Goal: Information Seeking & Learning: Check status

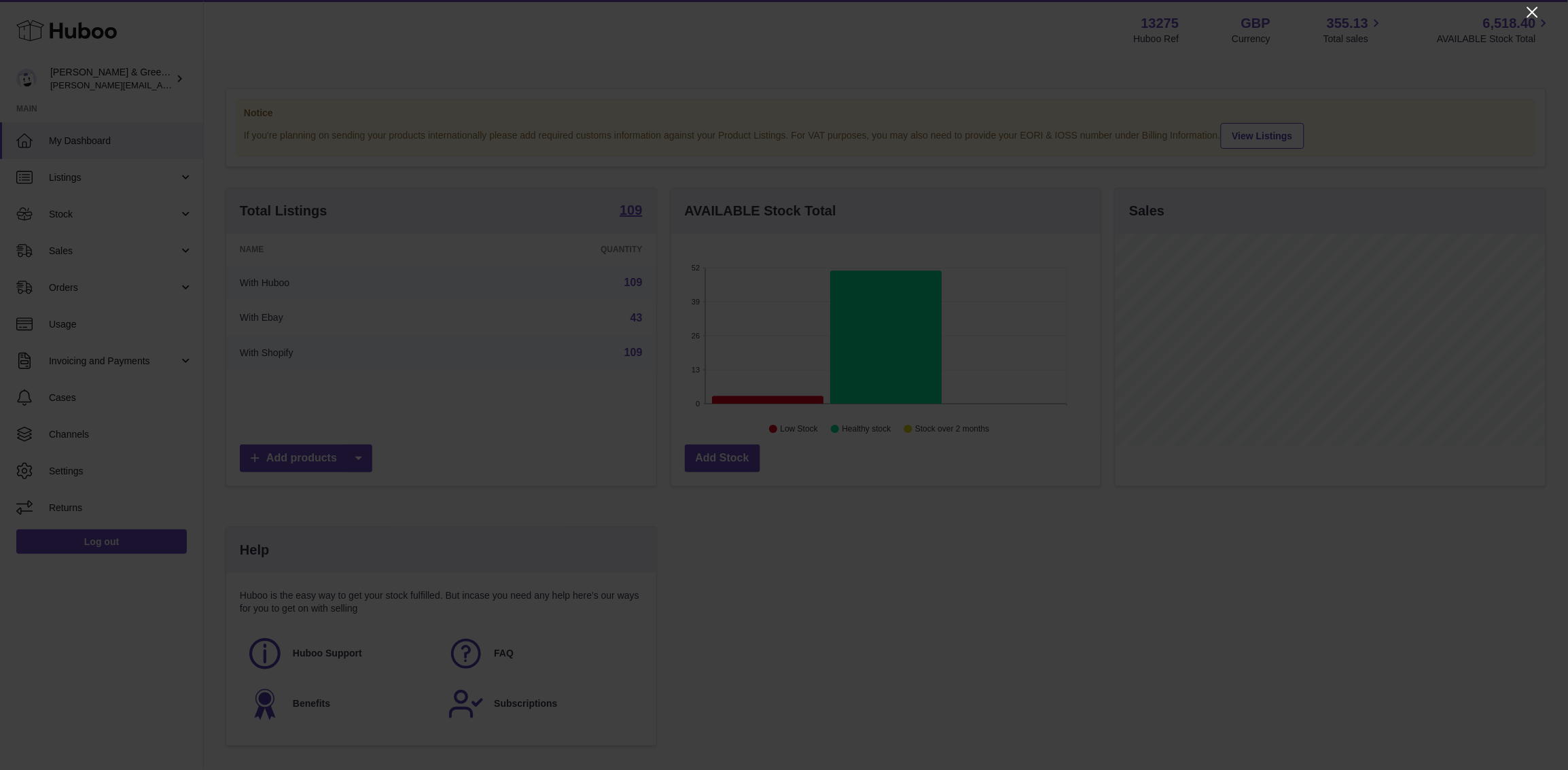
click at [1254, 9] on icon "Close" at bounding box center [1532, 12] width 16 height 16
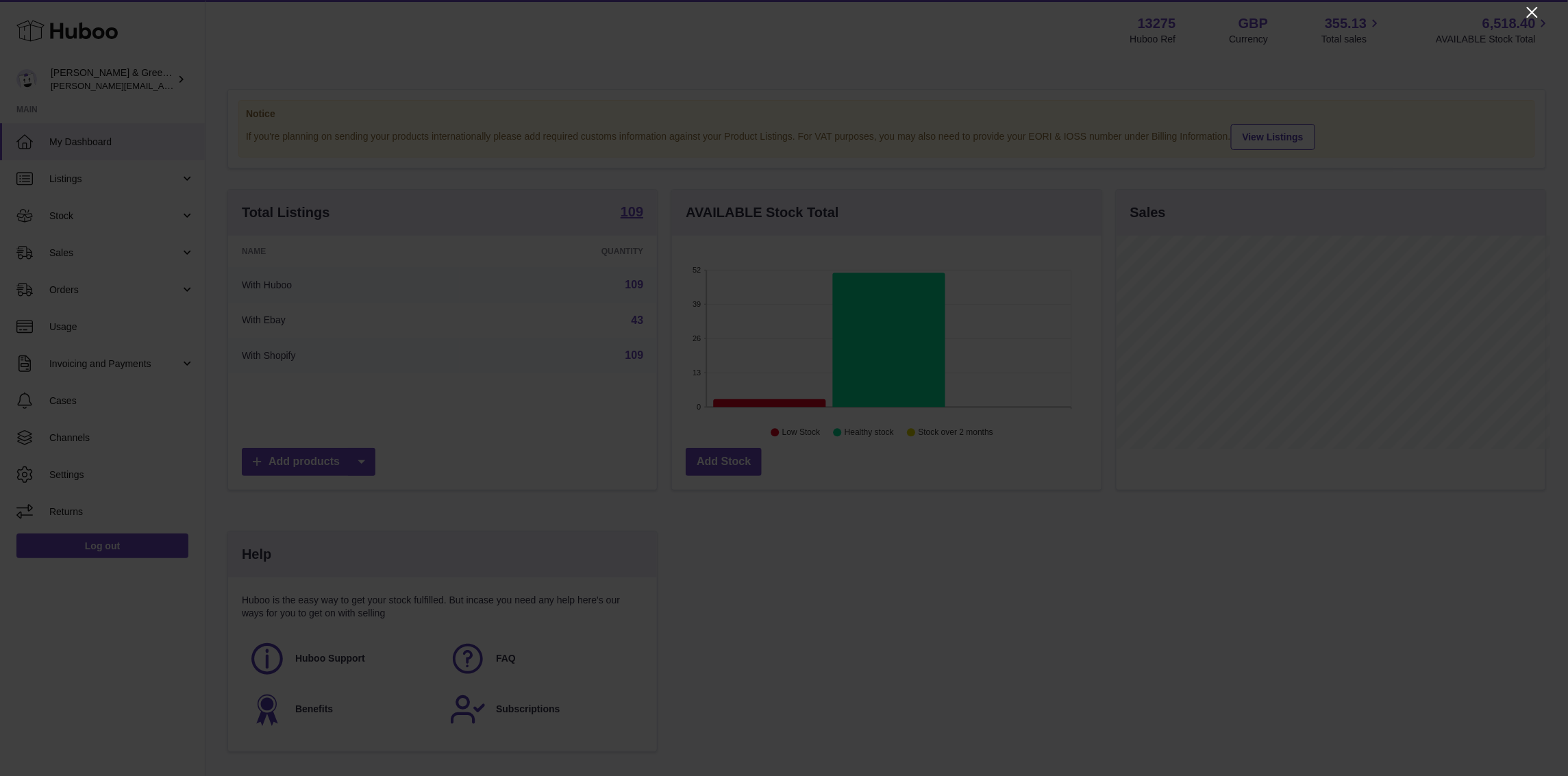
scroll to position [684704, 684686]
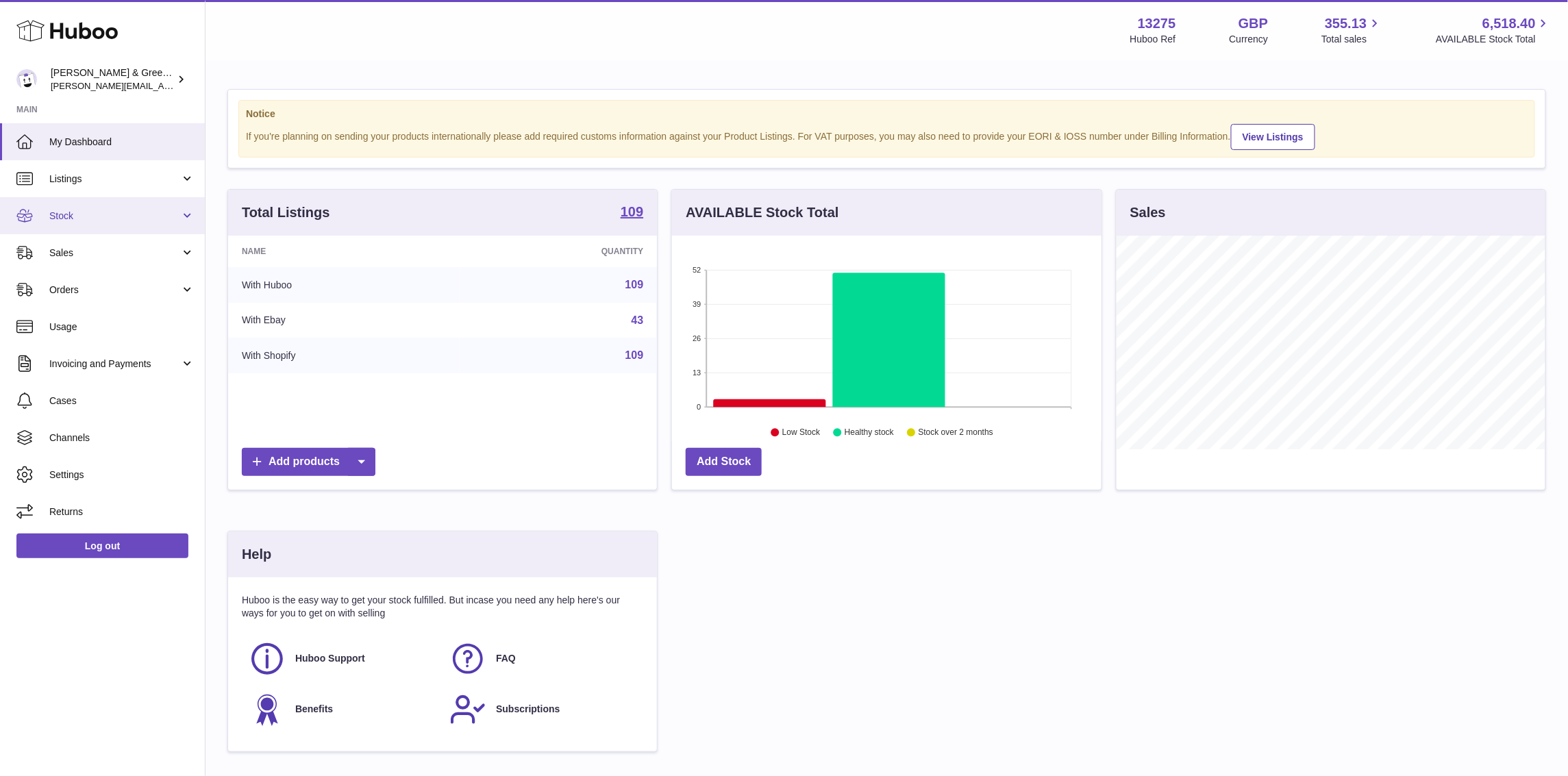
click at [149, 221] on link "Stock" at bounding box center [103, 216] width 205 height 37
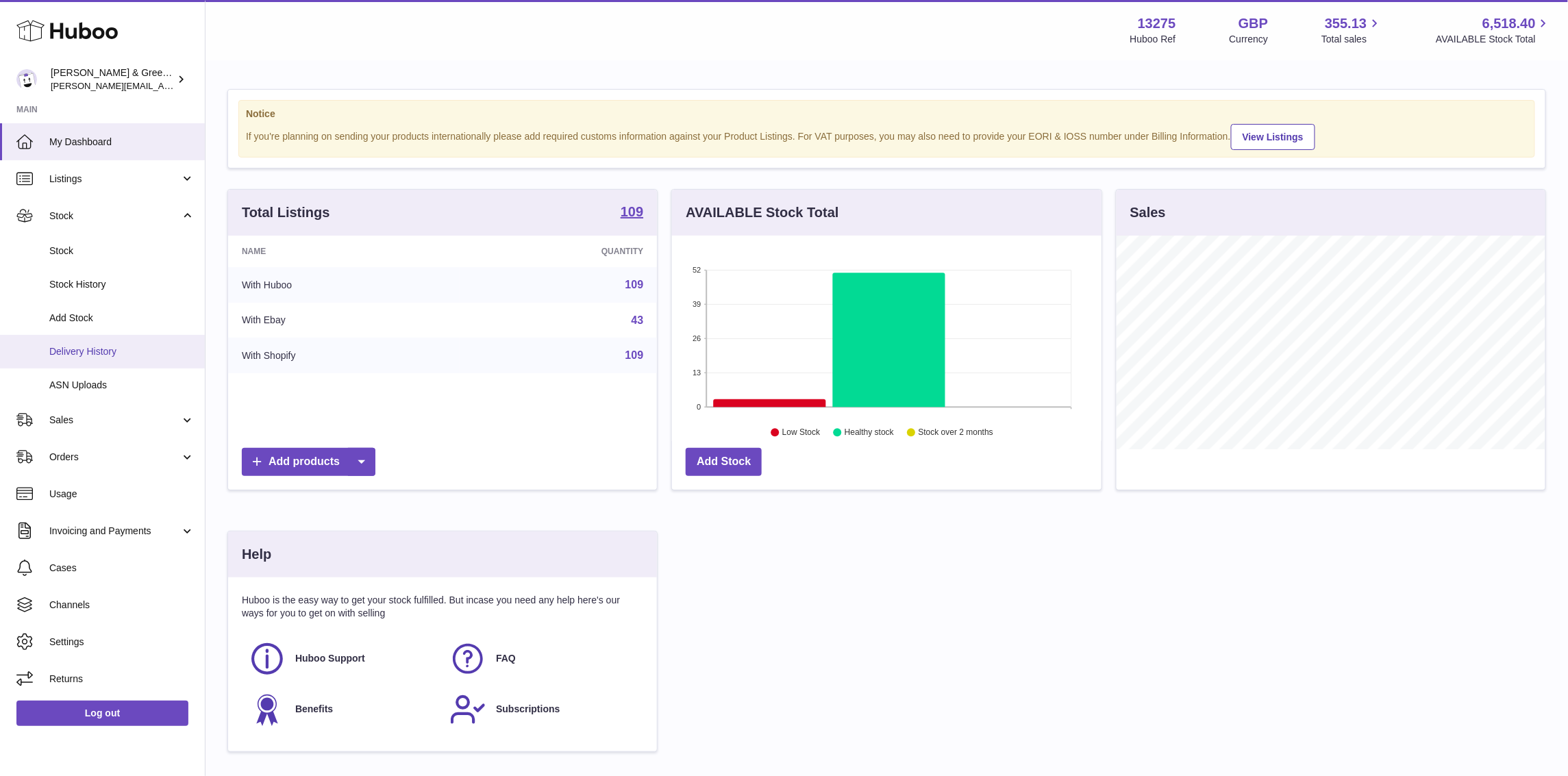
click at [158, 346] on span "Delivery History" at bounding box center [122, 351] width 145 height 13
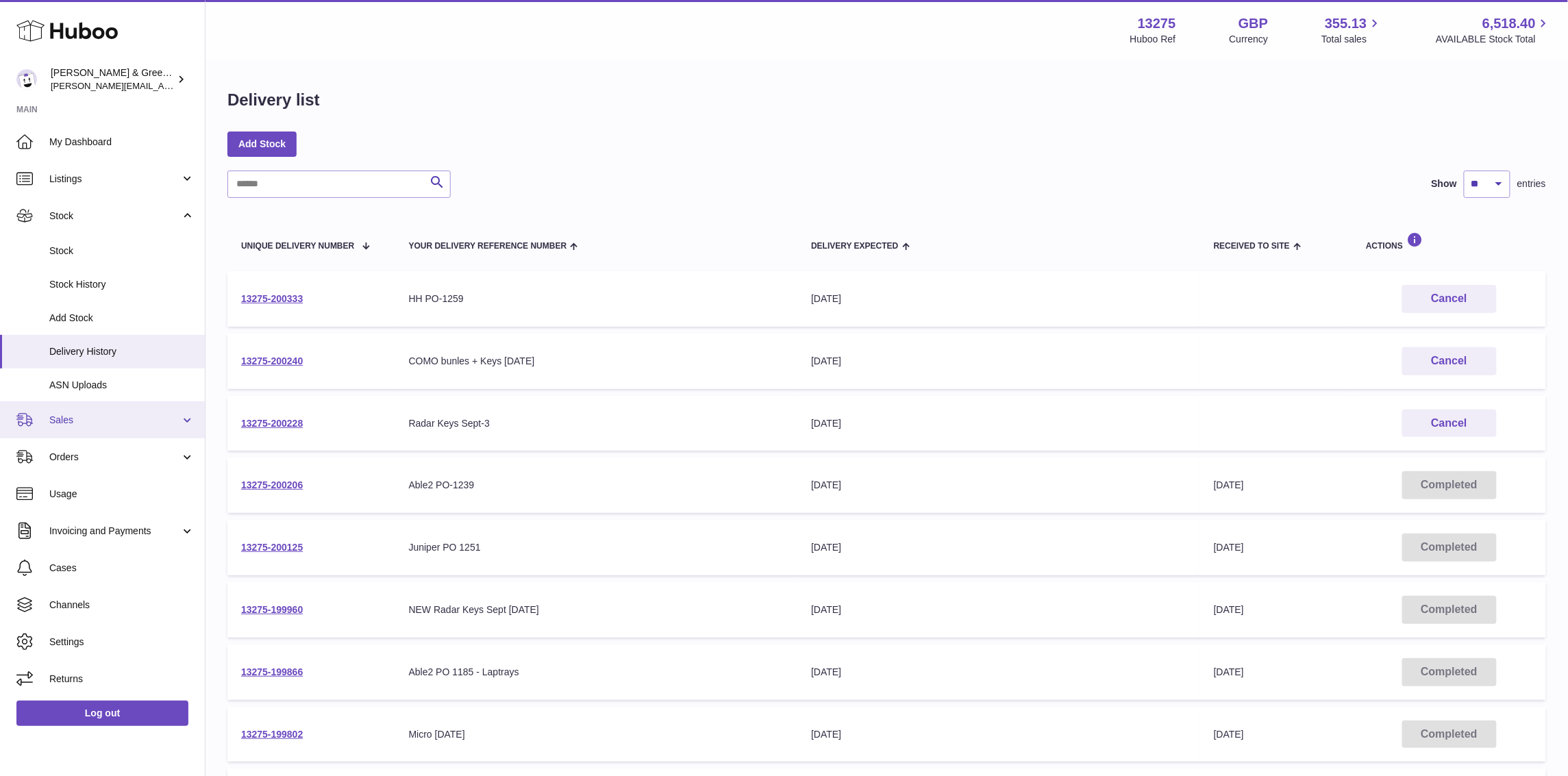
click at [112, 411] on link "Sales" at bounding box center [103, 420] width 205 height 37
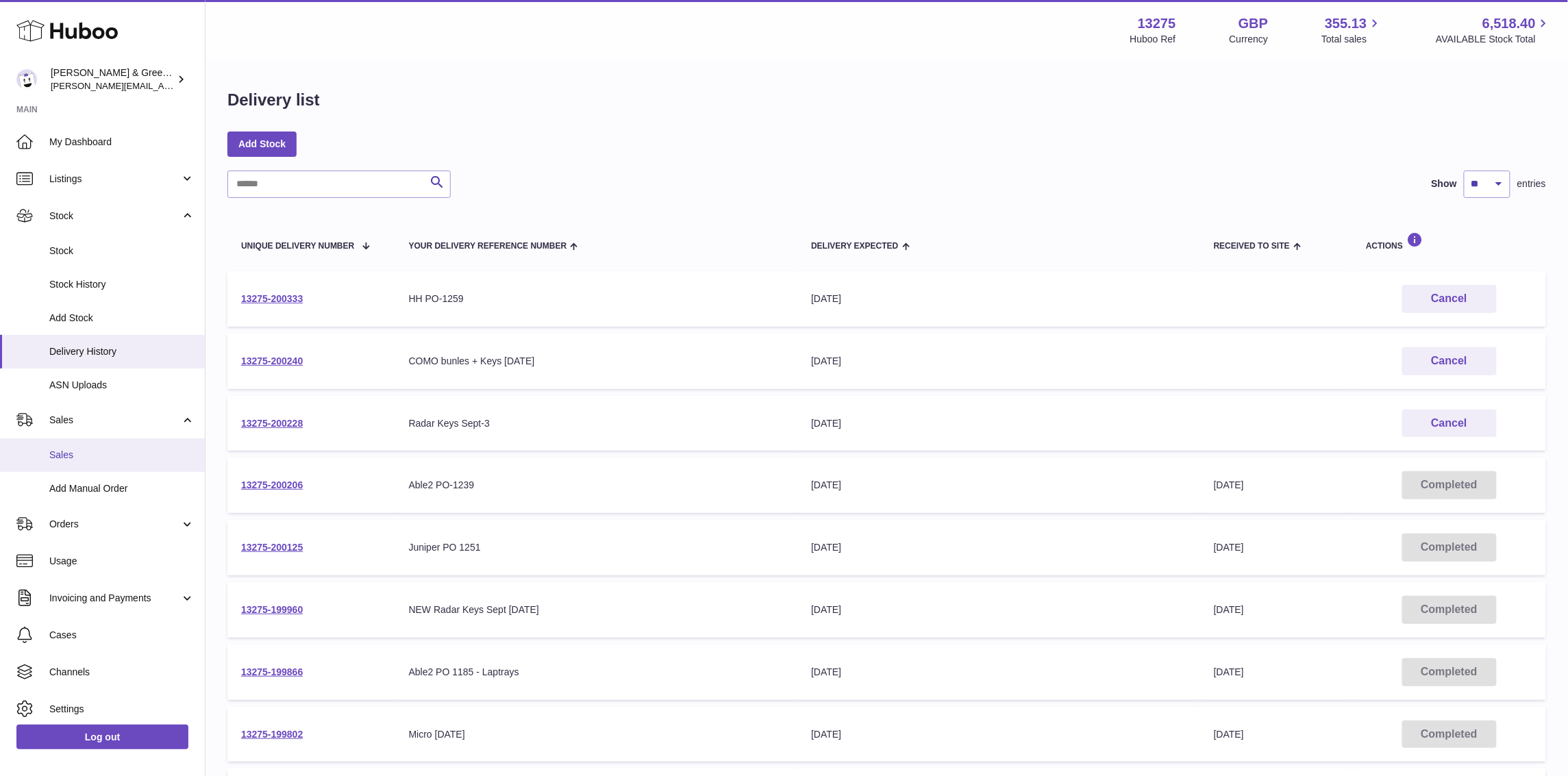
click at [99, 452] on span "Sales" at bounding box center [122, 455] width 145 height 13
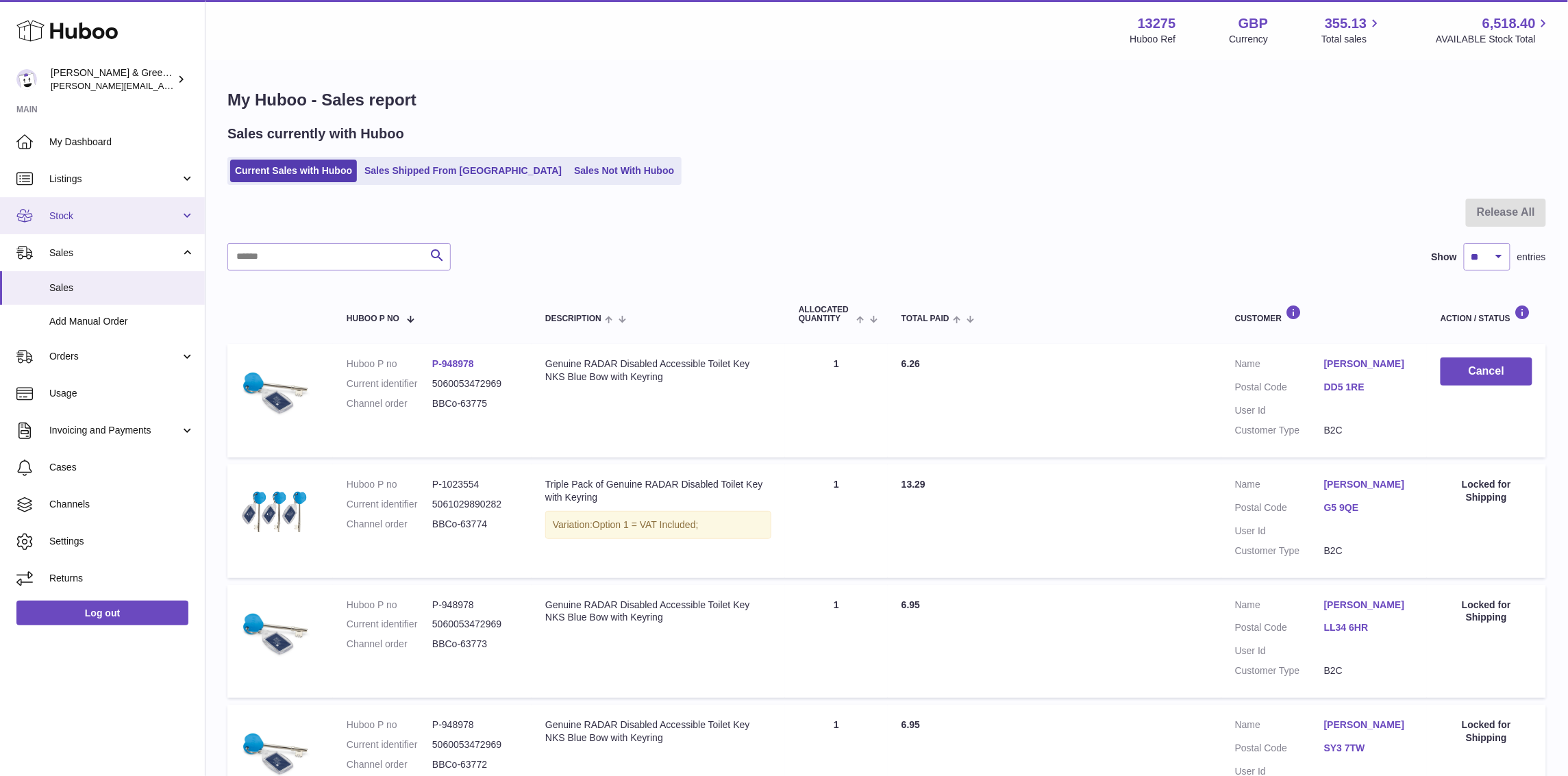
click at [111, 216] on span "Stock" at bounding box center [115, 216] width 131 height 13
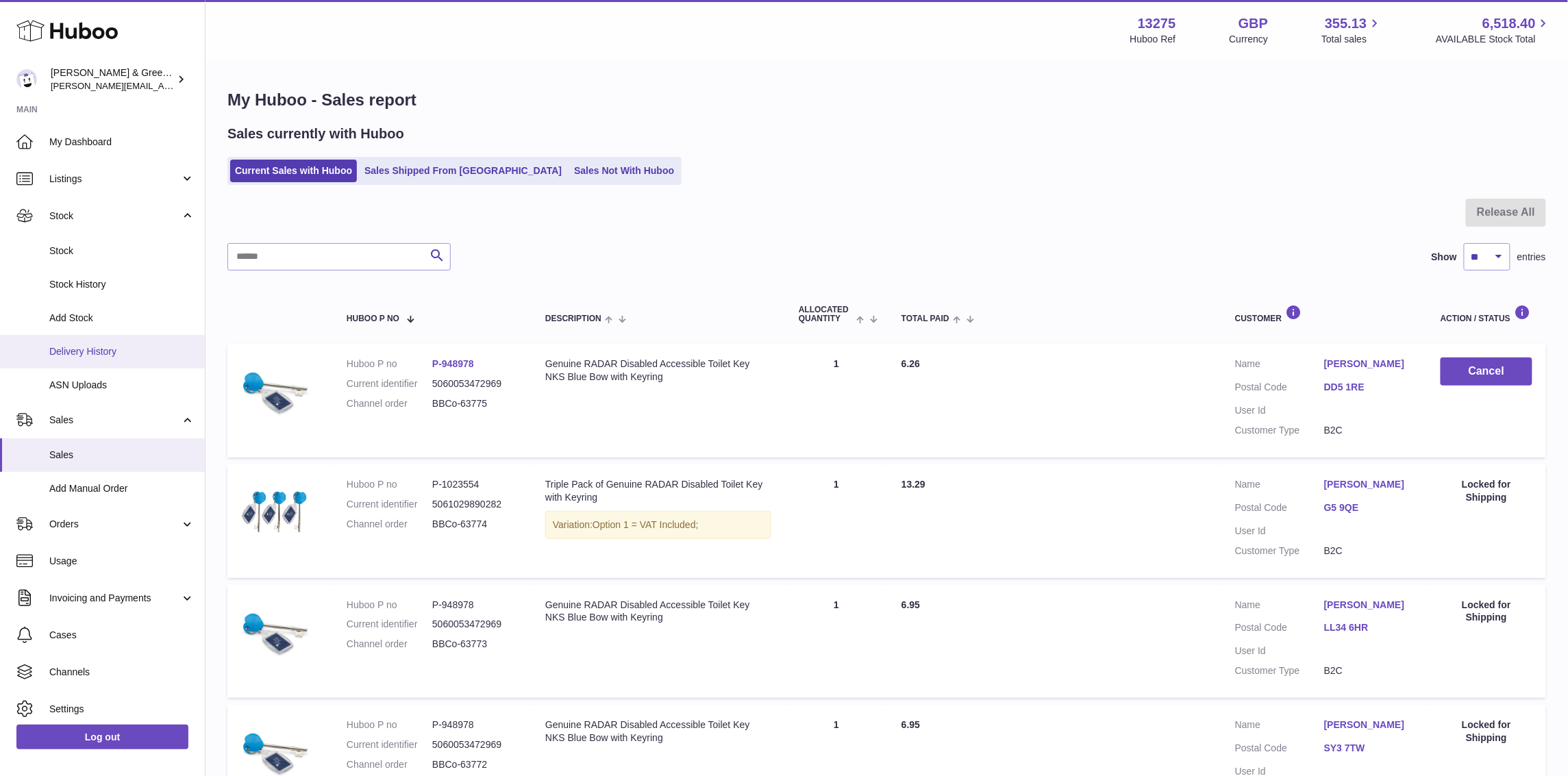
click at [134, 346] on span "Delivery History" at bounding box center [122, 351] width 145 height 13
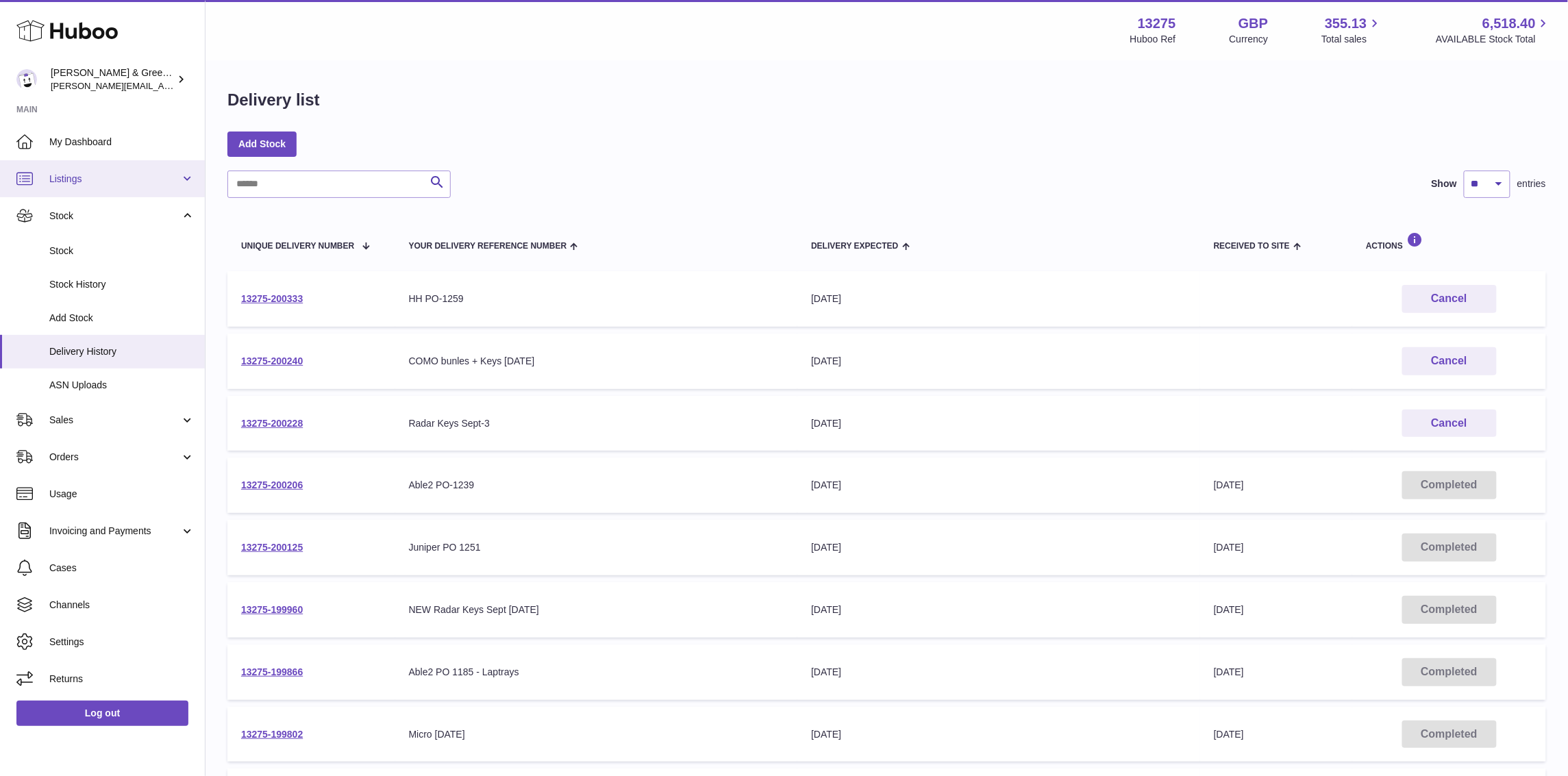
click at [136, 187] on link "Listings" at bounding box center [103, 179] width 205 height 37
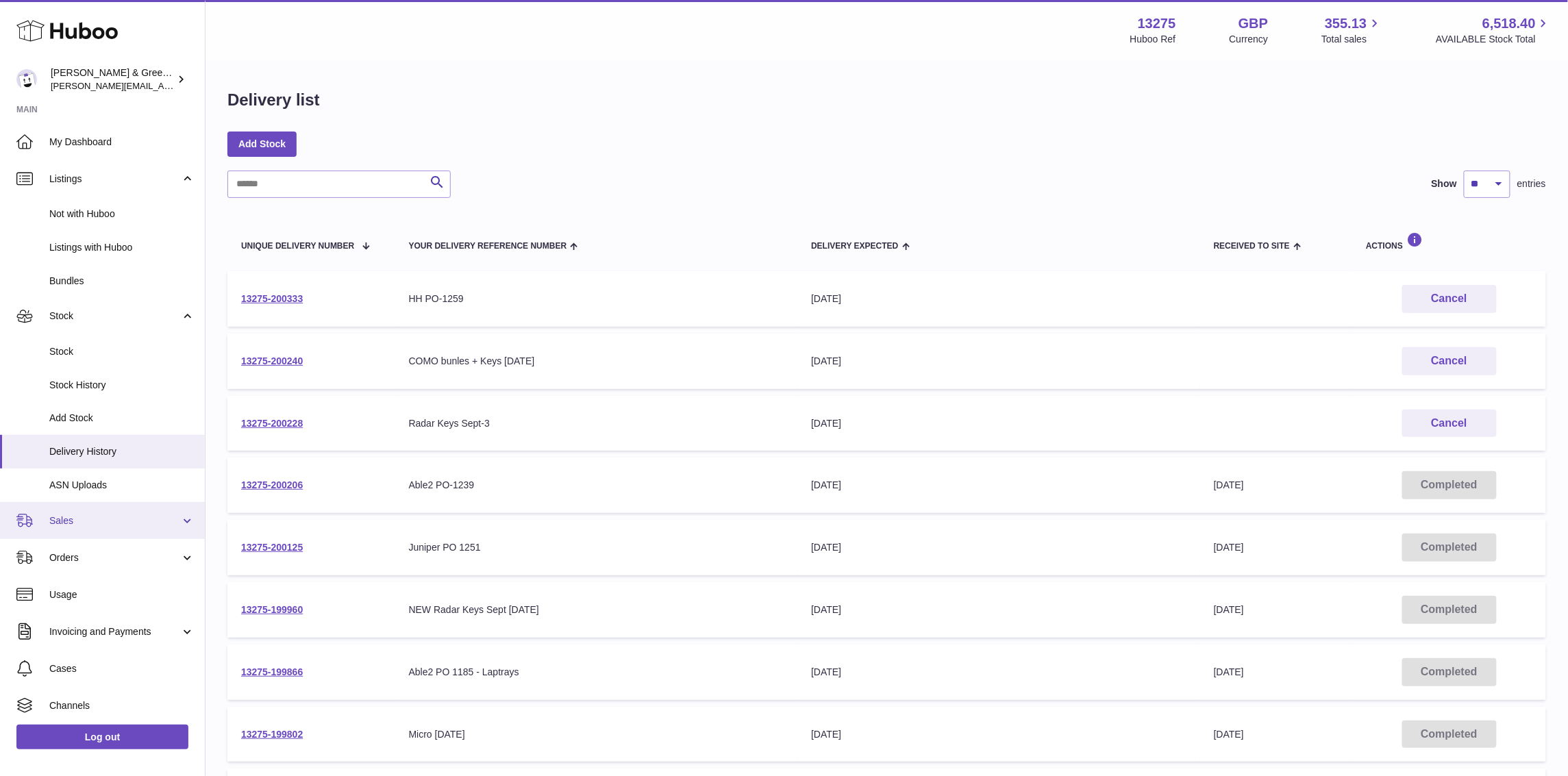
click at [135, 521] on span "Sales" at bounding box center [115, 521] width 131 height 13
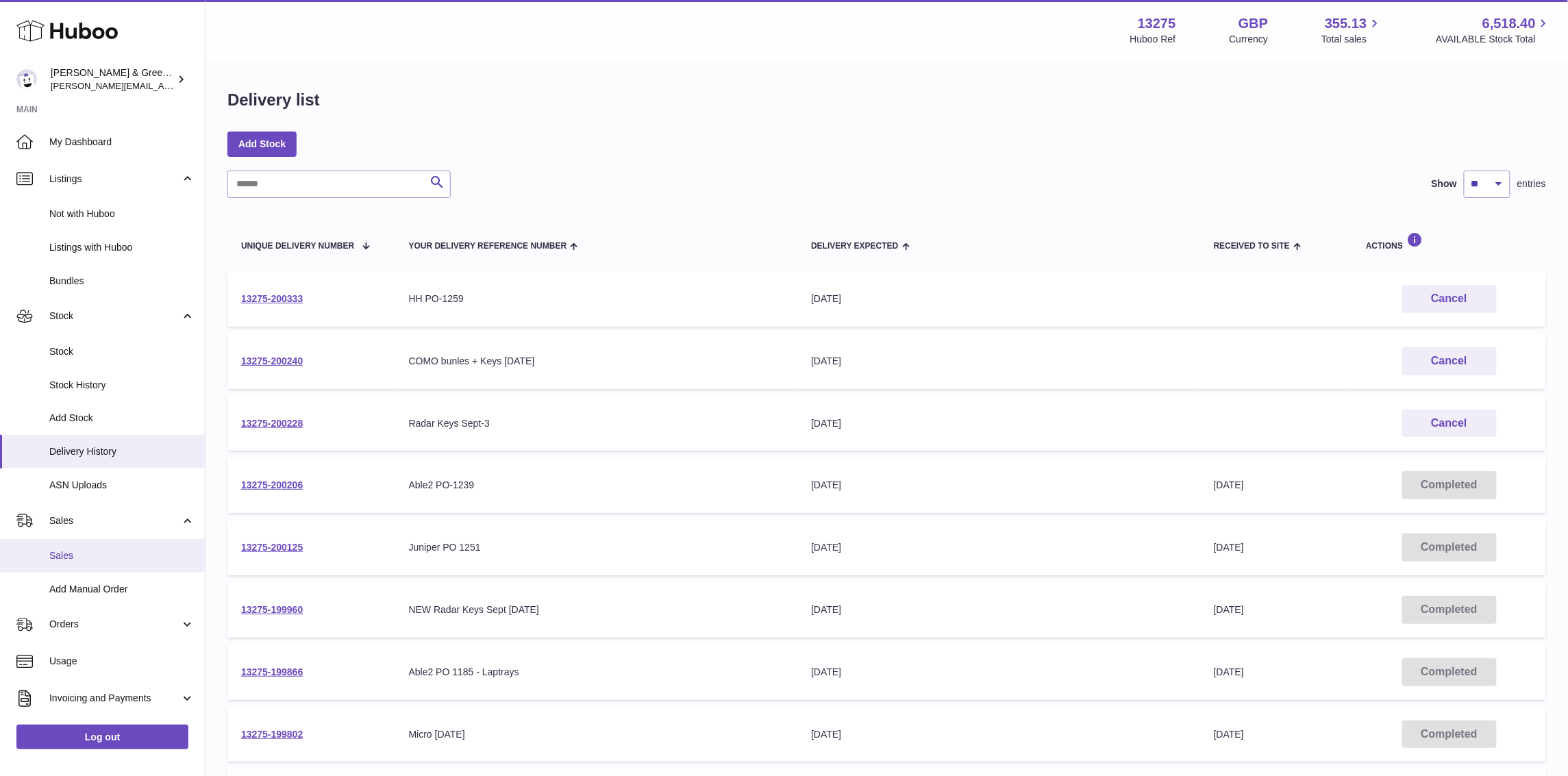
click at [122, 541] on link "Sales" at bounding box center [103, 555] width 205 height 33
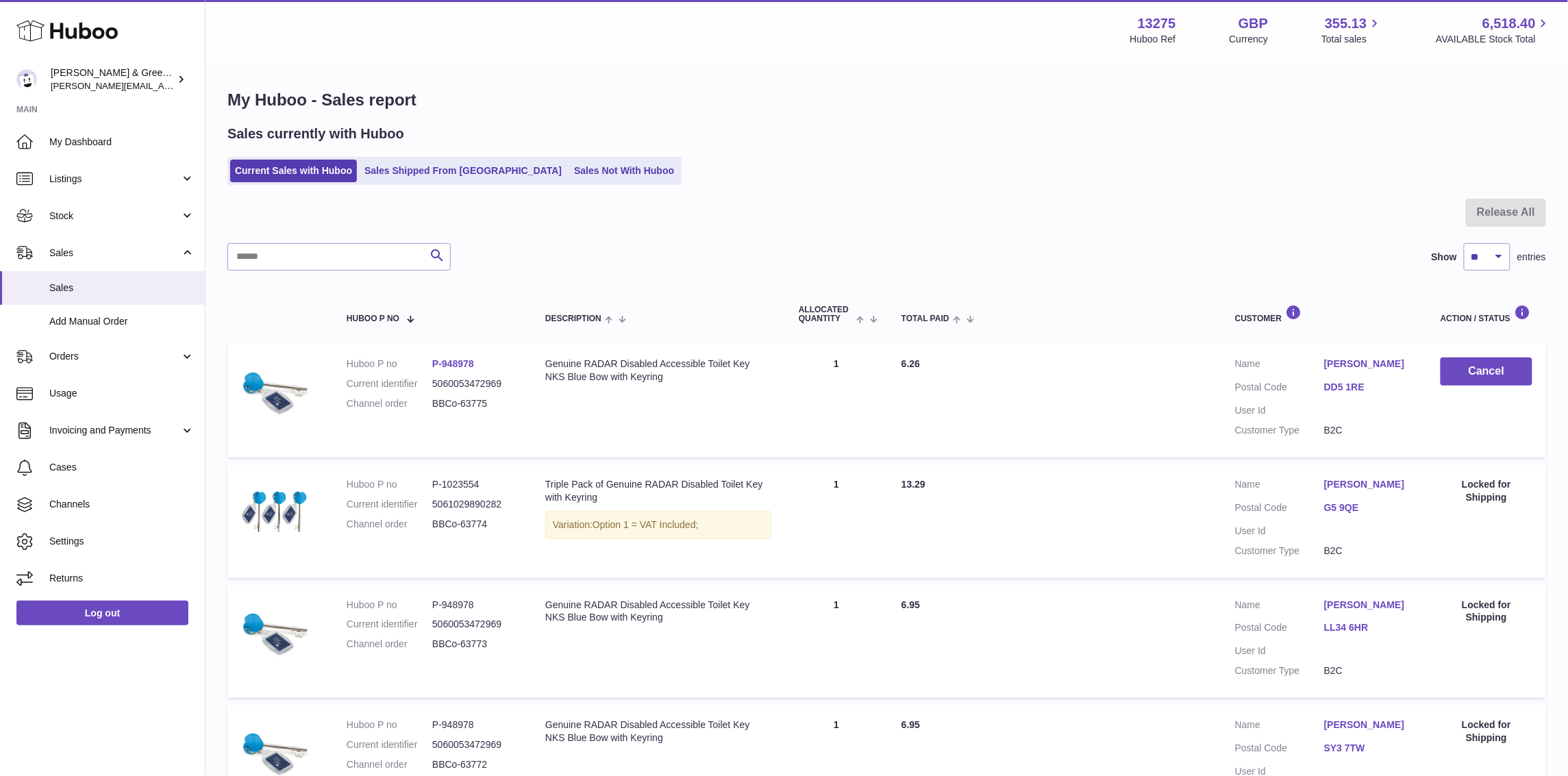
click at [425, 180] on link "Sales Shipped From [GEOGRAPHIC_DATA]" at bounding box center [463, 171] width 207 height 23
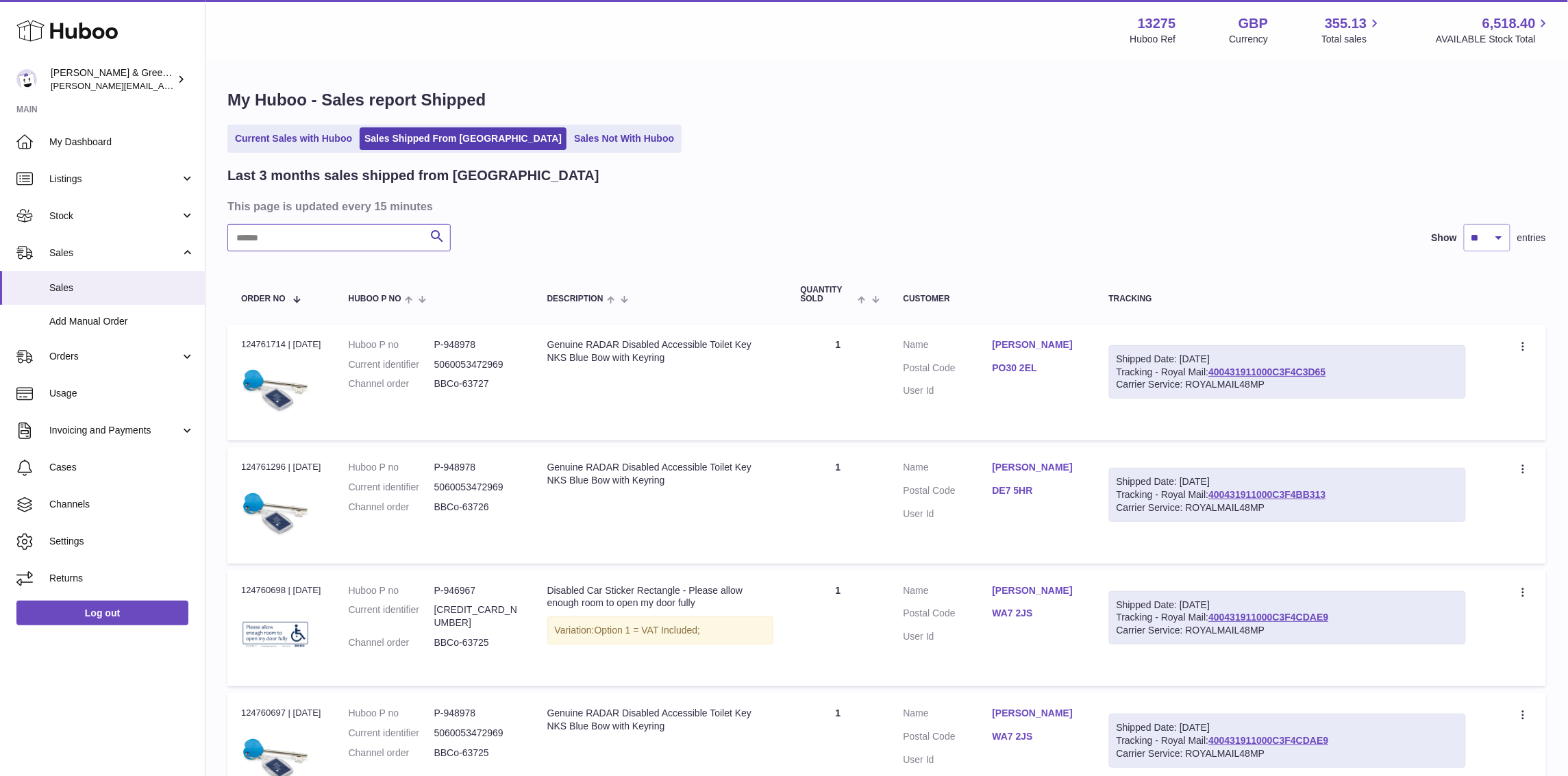
click at [384, 245] on input "text" at bounding box center [339, 237] width 223 height 28
paste input "**********"
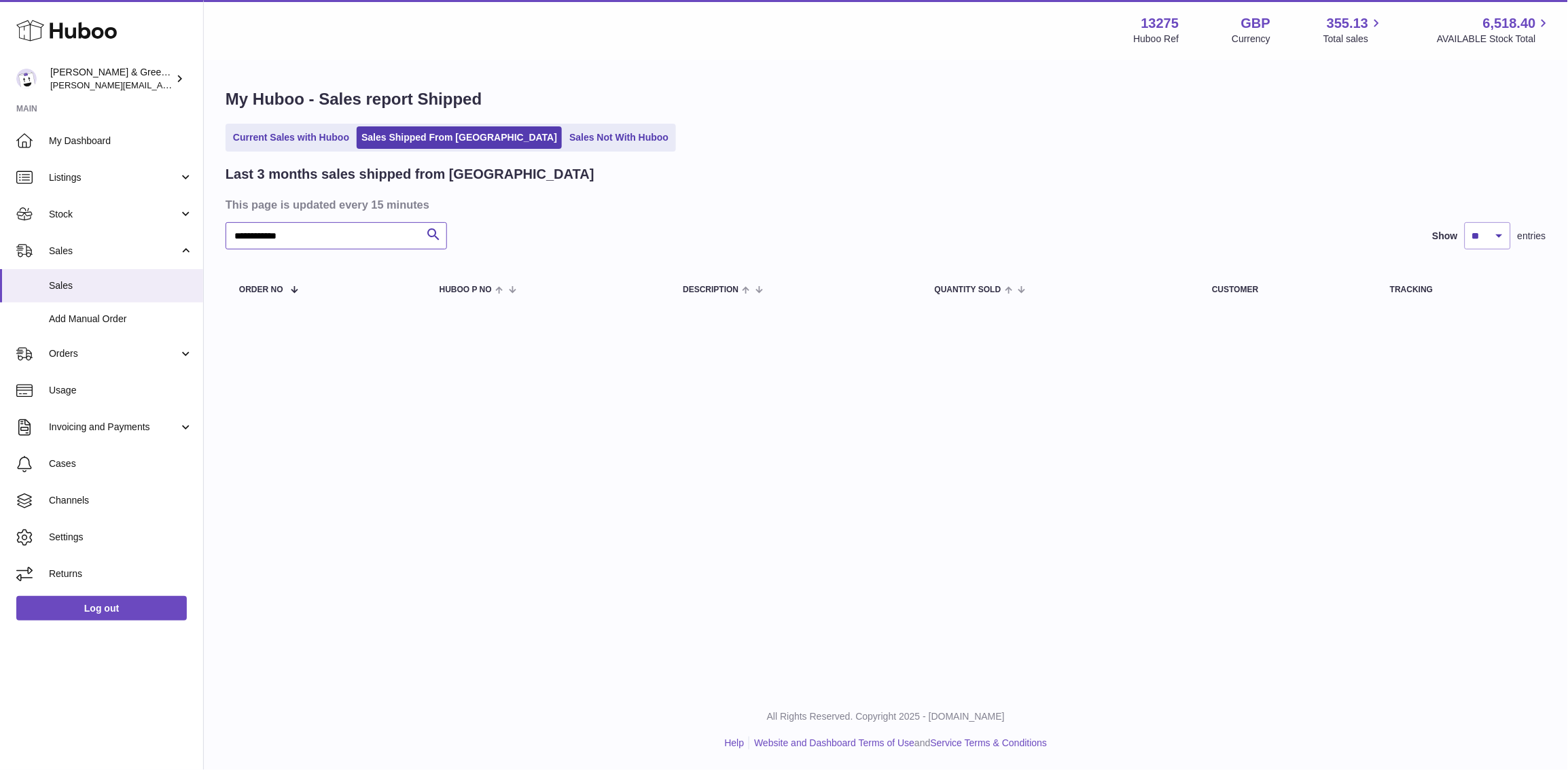
type input "**********"
click at [246, 428] on div "**********" at bounding box center [886, 345] width 1364 height 690
